Goal: Task Accomplishment & Management: Use online tool/utility

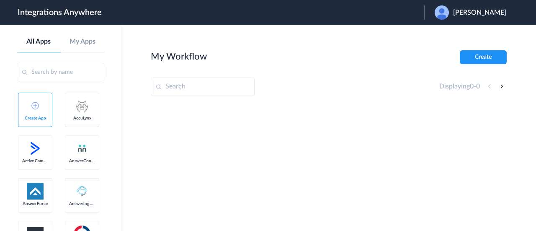
click at [486, 13] on span "Bridget Malek" at bounding box center [479, 13] width 53 height 8
click at [448, 34] on link "Logout" at bounding box center [439, 34] width 18 height 6
click at [411, 15] on span "Launch Account" at bounding box center [390, 12] width 48 height 7
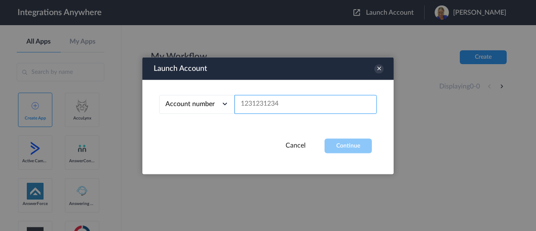
click at [266, 106] on input "text" at bounding box center [305, 104] width 142 height 19
paste input "2525139365"
type input "2525139365"
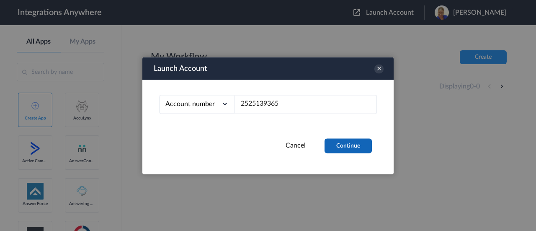
click at [352, 141] on button "Continue" at bounding box center [347, 145] width 47 height 15
